Goal: Transaction & Acquisition: Purchase product/service

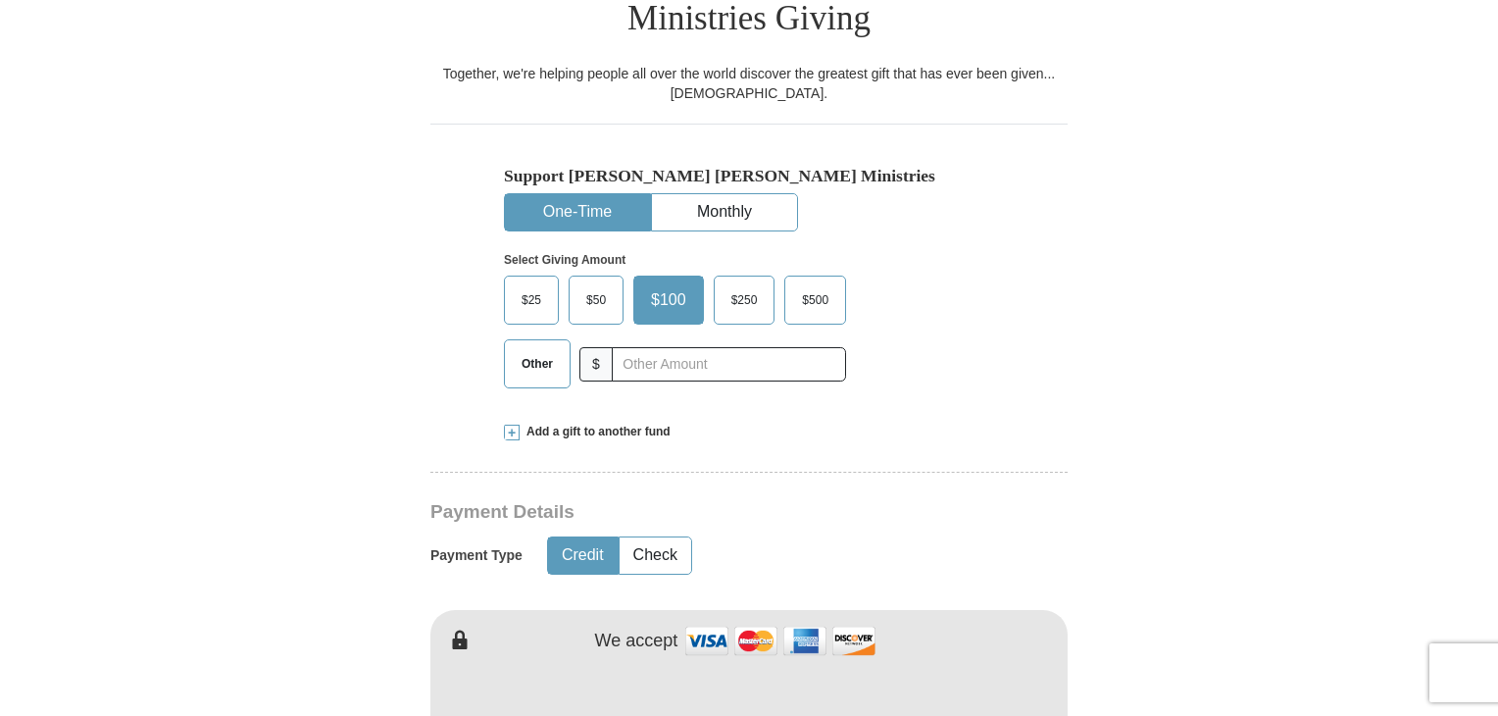
scroll to position [588, 0]
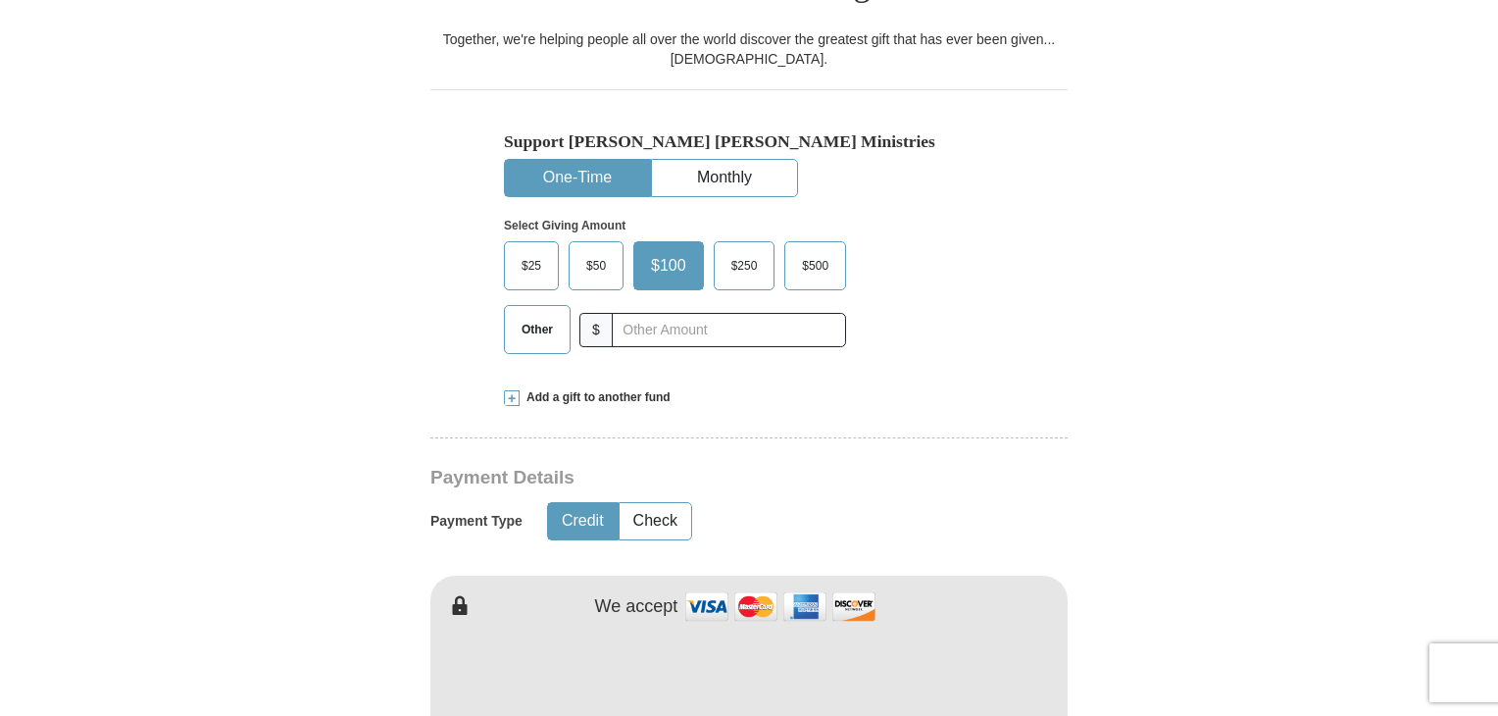
click at [675, 251] on span "$100" at bounding box center [668, 265] width 55 height 29
click at [0, 0] on input "$100" at bounding box center [0, 0] width 0 height 0
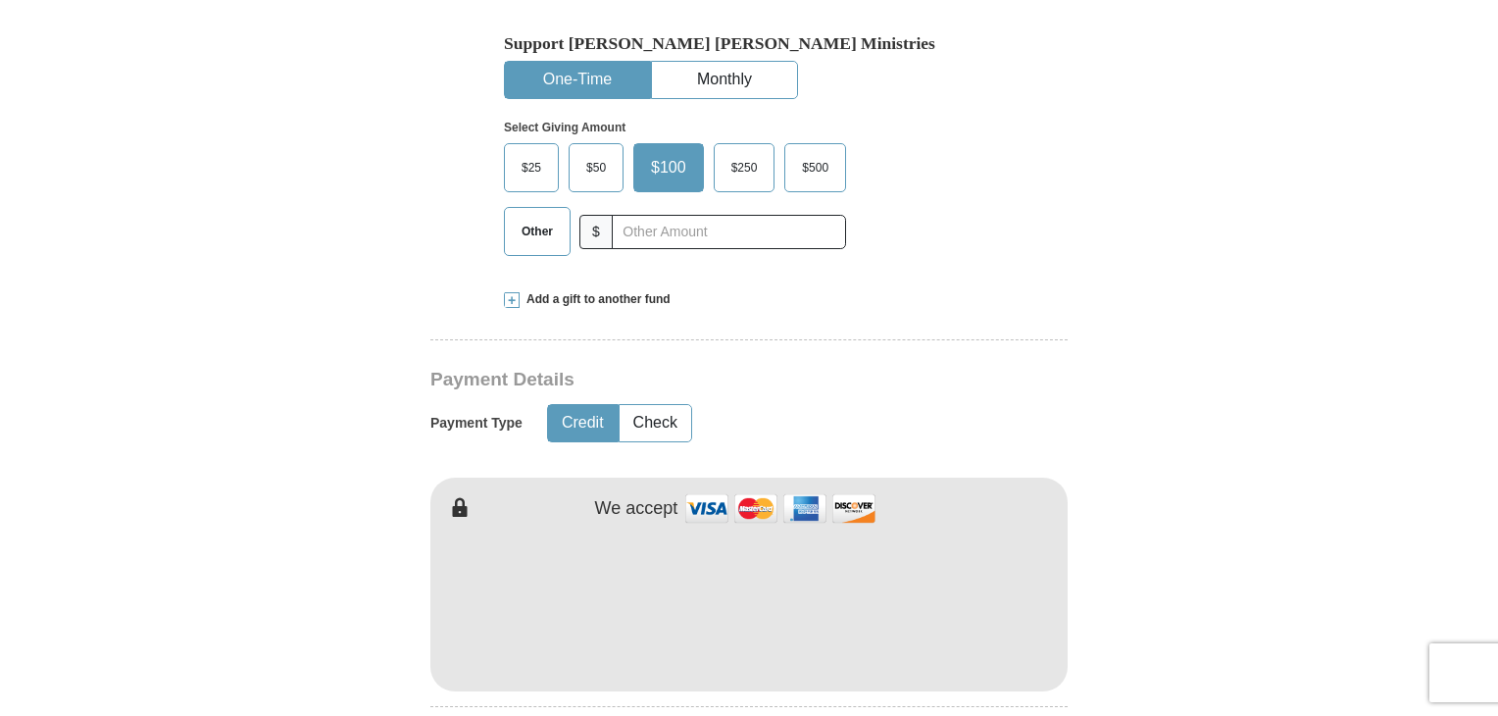
click at [599, 291] on span "Add a gift to another fund" at bounding box center [595, 299] width 151 height 17
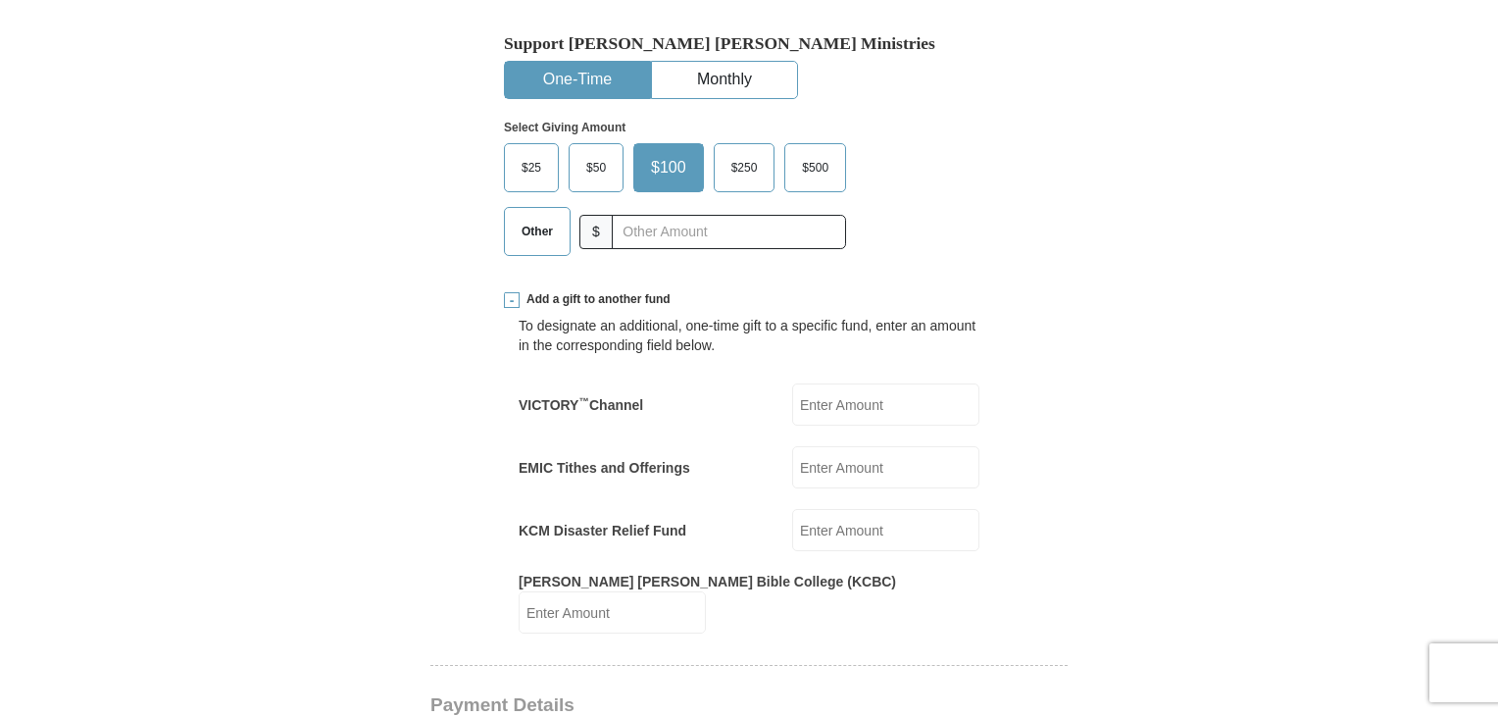
click at [828, 446] on input "EMIC Tithes and Offerings" at bounding box center [885, 467] width 187 height 42
type input "75.00"
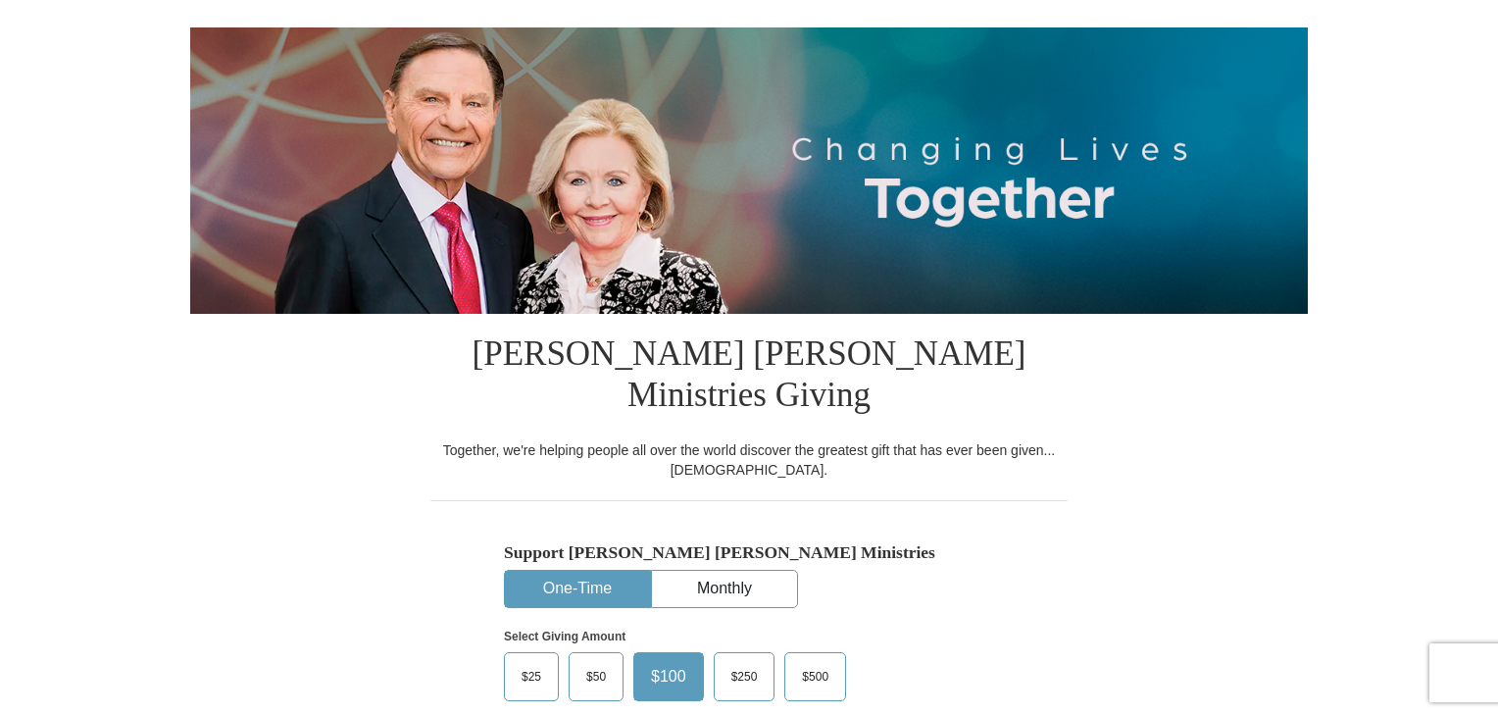
scroll to position [0, 0]
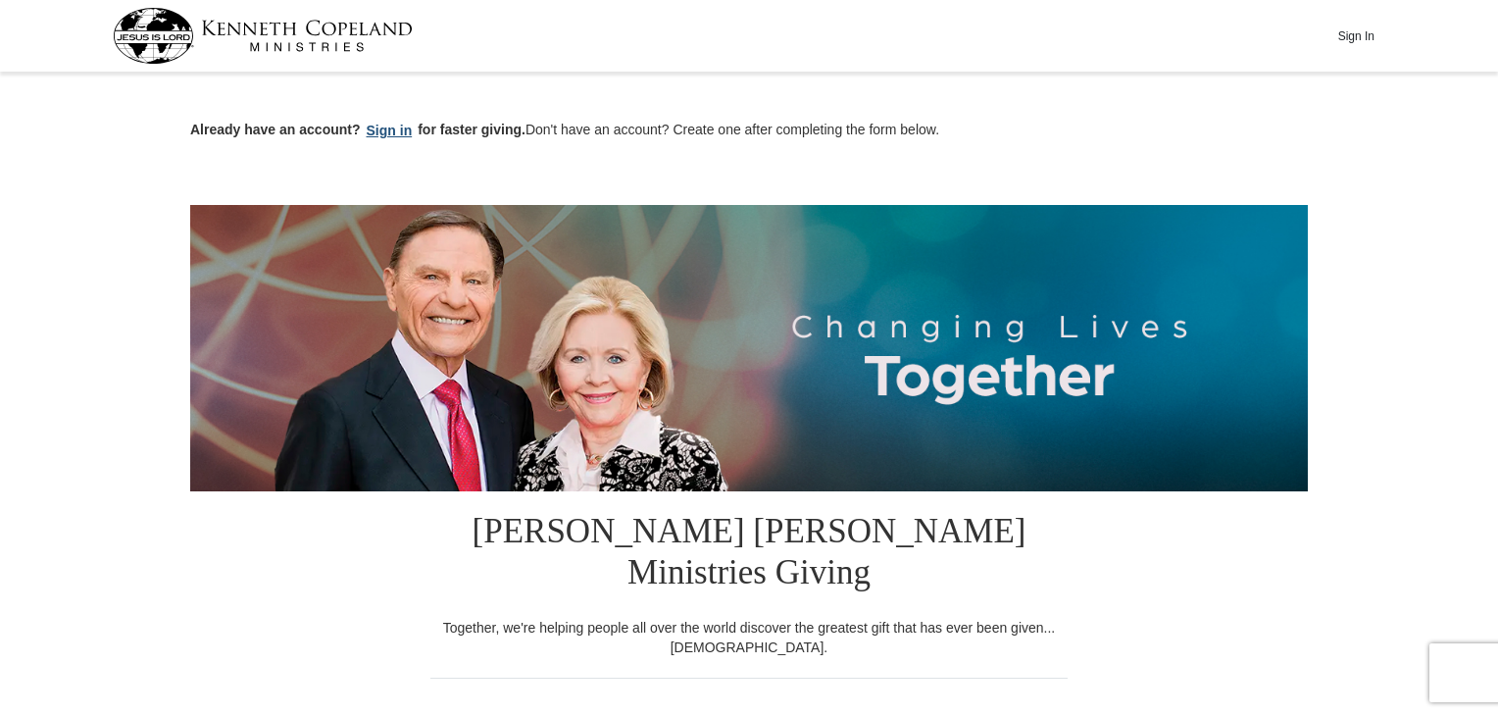
click at [393, 128] on button "Sign in" at bounding box center [390, 131] width 58 height 23
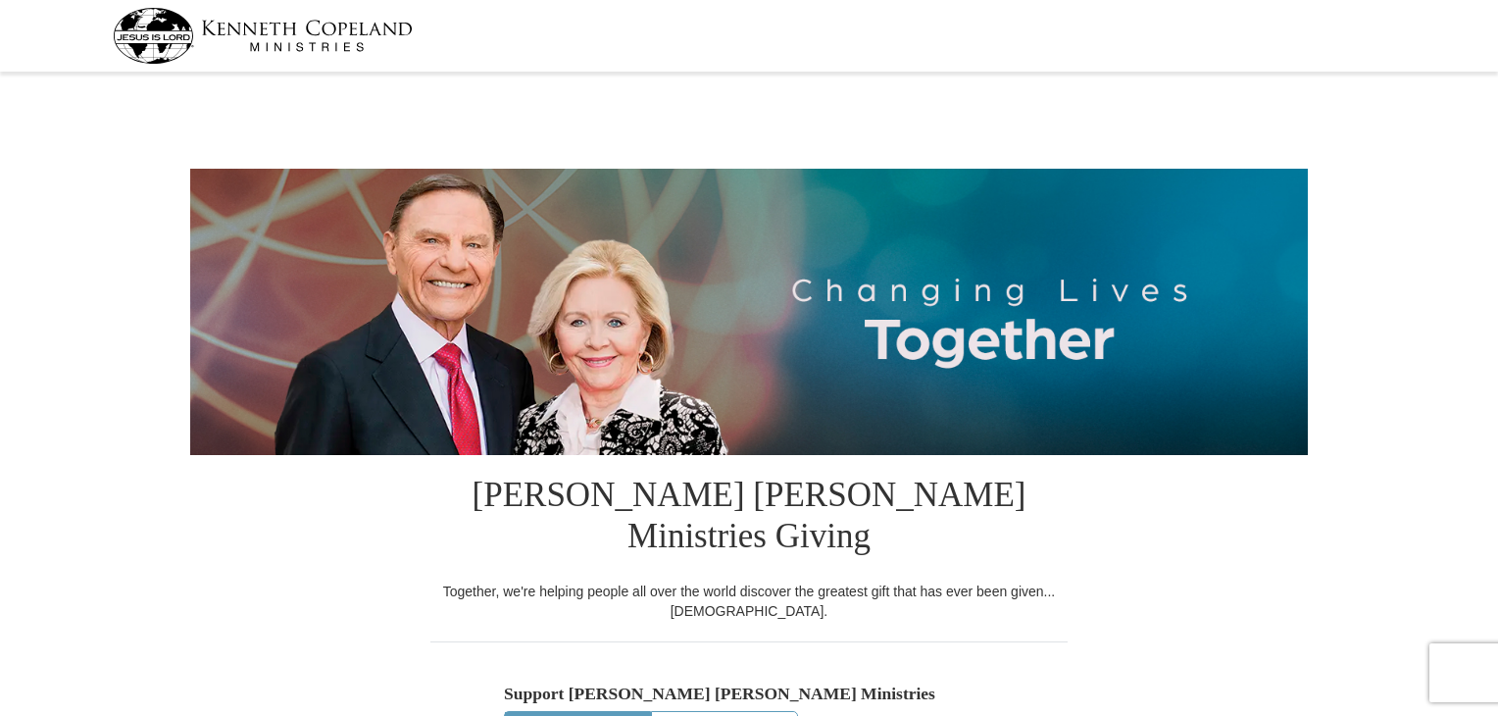
select select "OK"
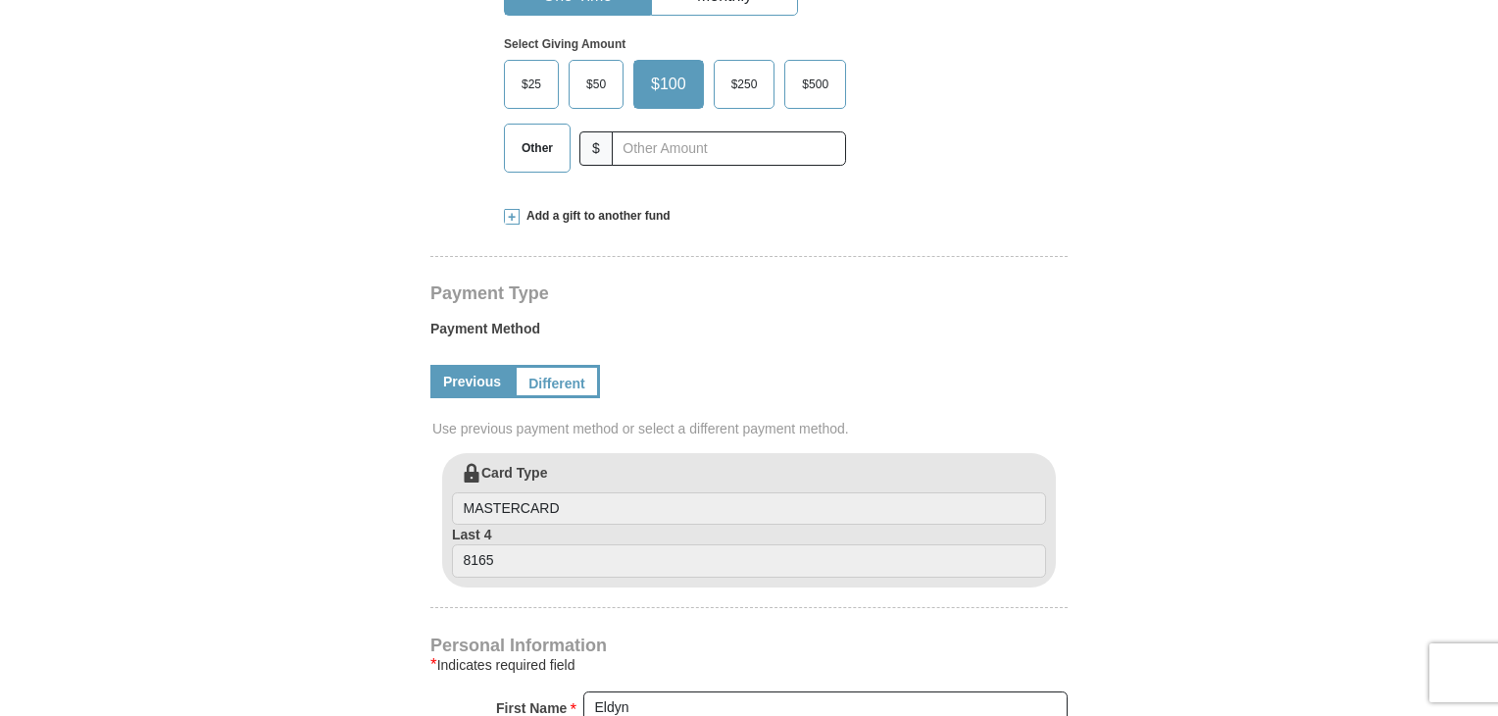
scroll to position [686, 0]
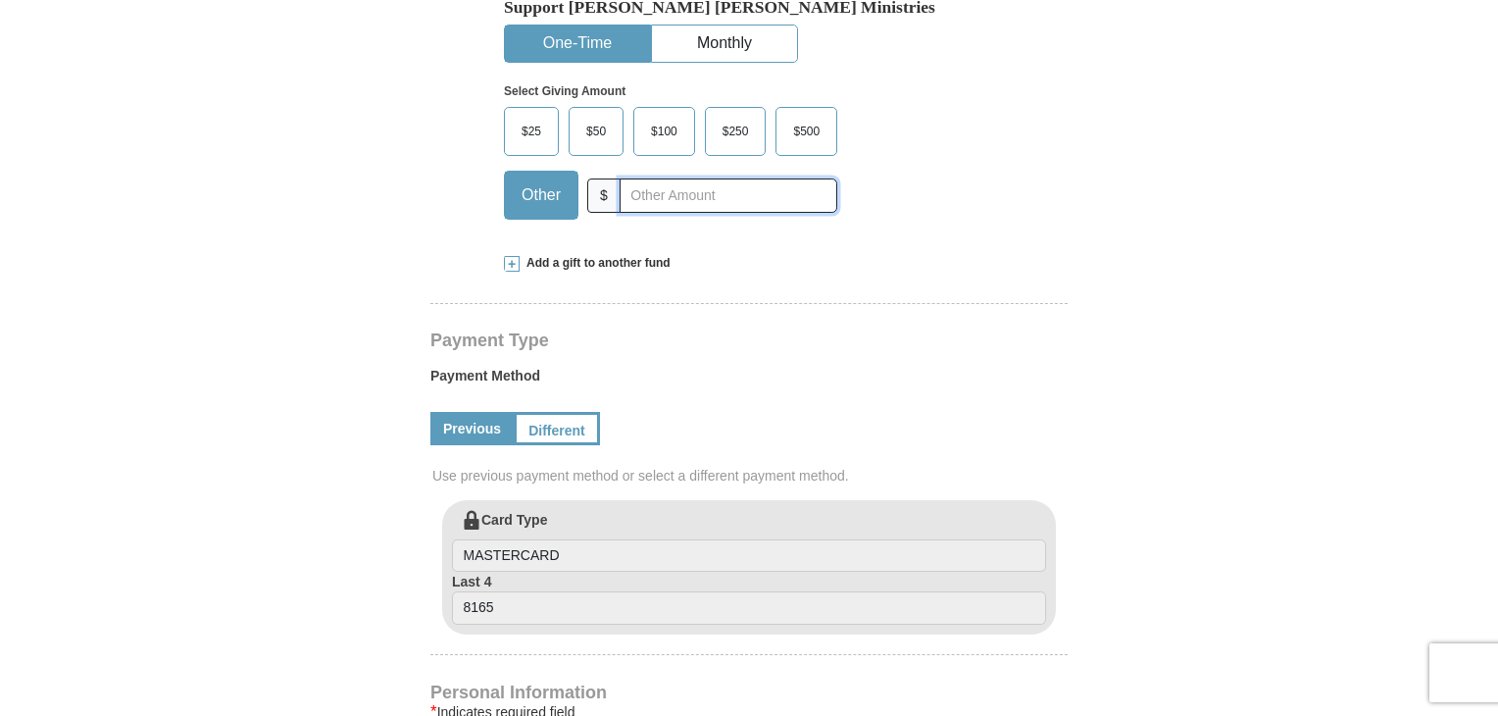
click at [625, 178] on input "text" at bounding box center [729, 195] width 218 height 34
type input "150.00"
click at [568, 255] on span "Add a gift to another fund" at bounding box center [595, 263] width 151 height 17
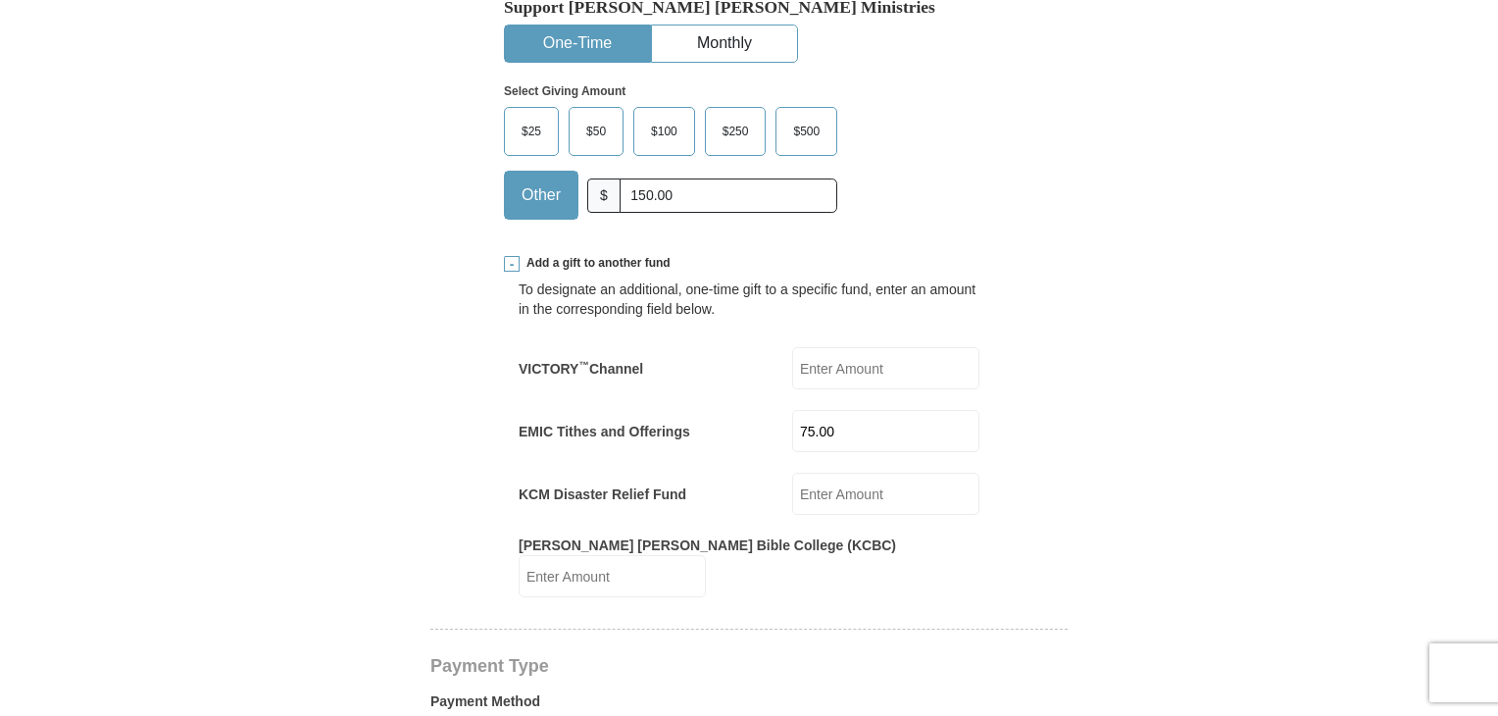
click at [890, 410] on input "75.00" at bounding box center [885, 431] width 187 height 42
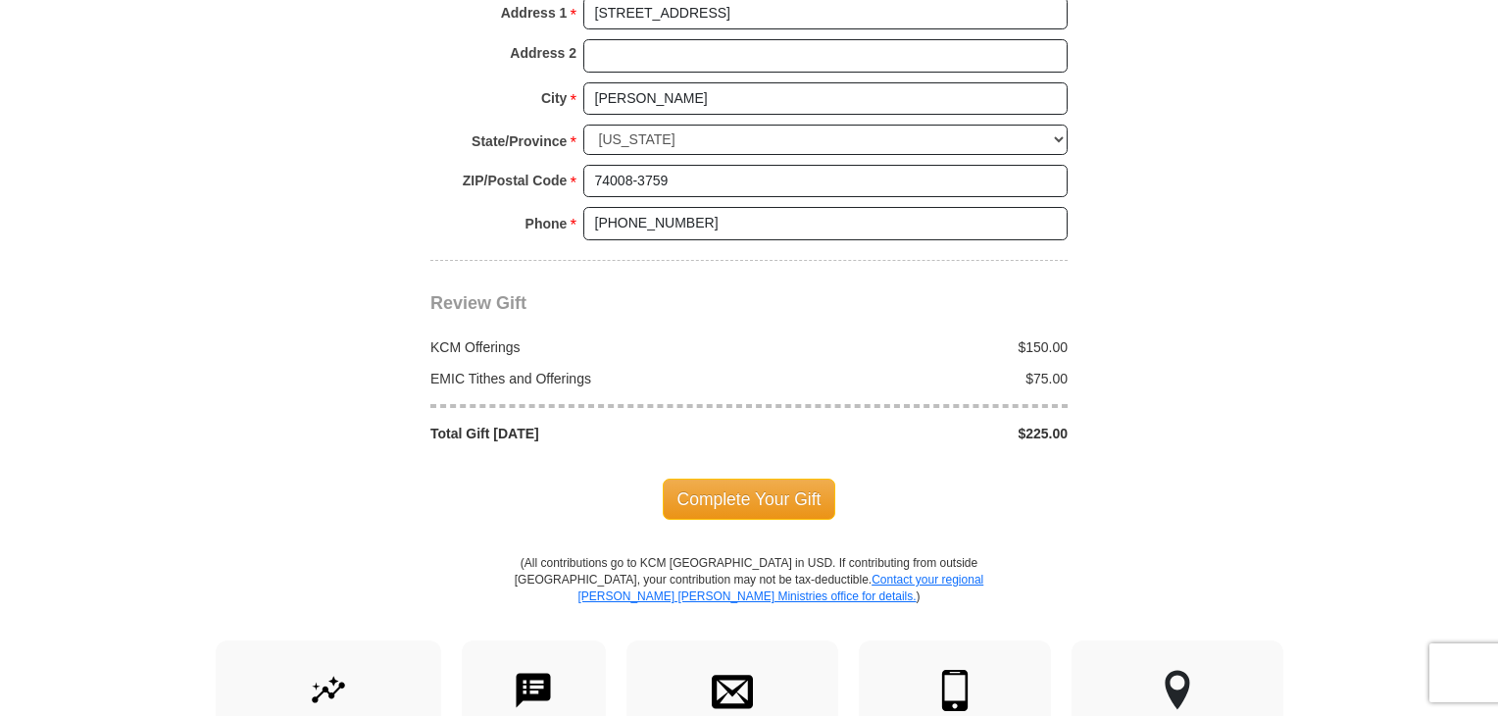
scroll to position [2059, 0]
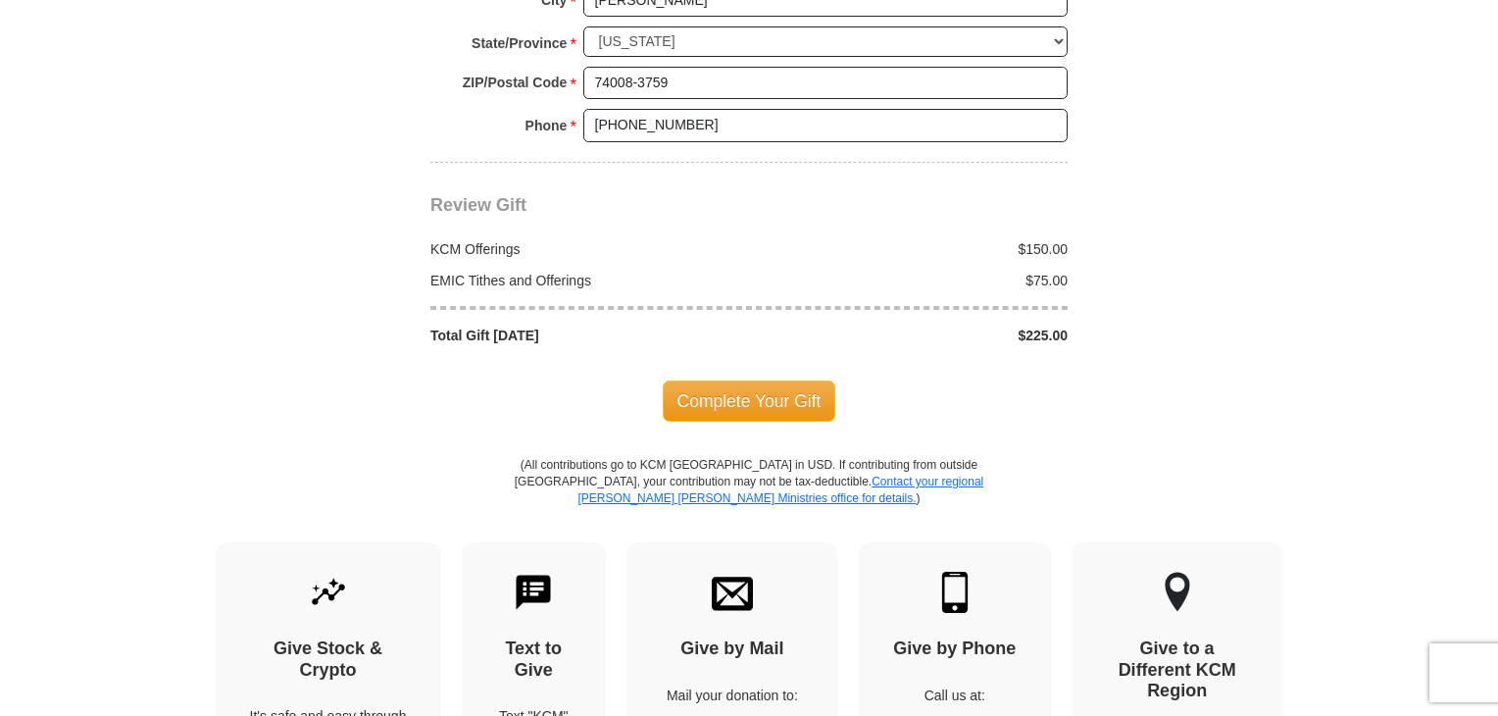
click at [765, 380] on span "Complete Your Gift" at bounding box center [750, 400] width 174 height 41
